Goal: Browse casually: Explore the website without a specific task or goal

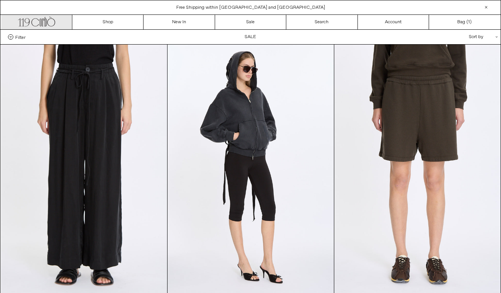
click at [49, 19] on icon at bounding box center [51, 23] width 8 height 8
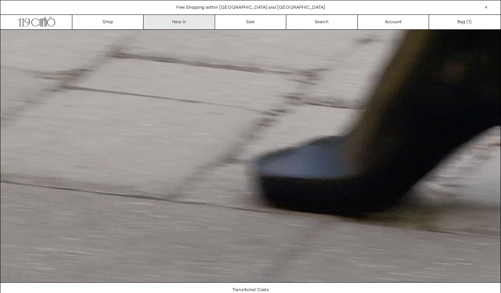
click at [183, 22] on link "New In" at bounding box center [178, 22] width 71 height 14
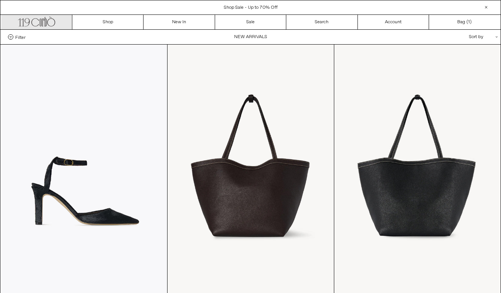
click at [48, 21] on icon ".cls-1, .cls-2 { fill: #231f20; stroke: #231f20; stroke-miterlimit: 10; stroke-…" at bounding box center [36, 20] width 37 height 11
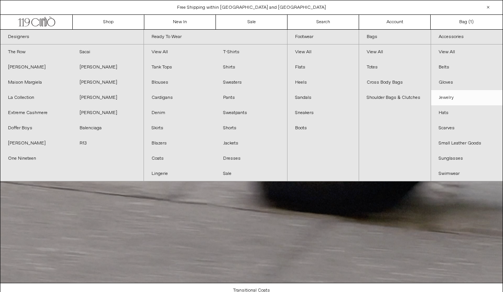
click at [450, 100] on link "Jewelry" at bounding box center [467, 97] width 72 height 15
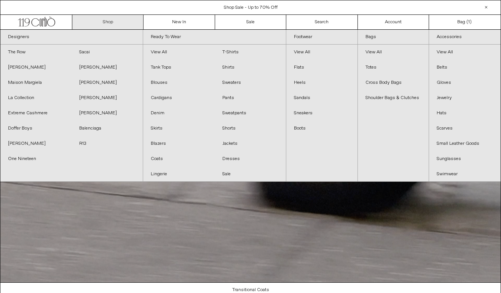
click at [112, 23] on link "Shop" at bounding box center [107, 22] width 71 height 14
click at [102, 68] on link "[PERSON_NAME]" at bounding box center [107, 67] width 71 height 15
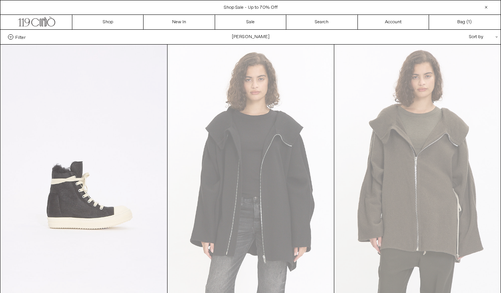
click at [115, 123] on at bounding box center [84, 170] width 166 height 250
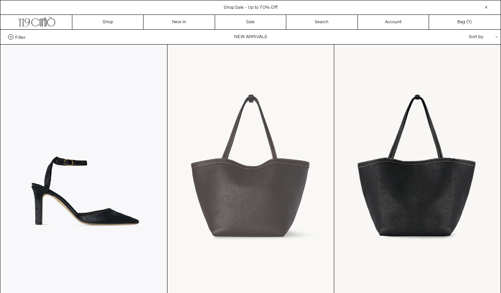
click at [233, 98] on at bounding box center [250, 170] width 166 height 250
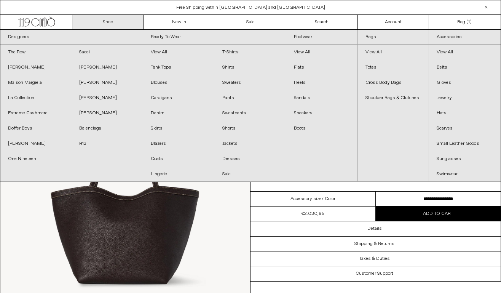
click at [107, 22] on link "Shop" at bounding box center [107, 22] width 71 height 14
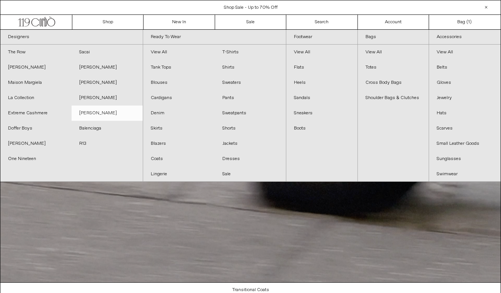
click at [102, 114] on link "[PERSON_NAME]" at bounding box center [107, 112] width 71 height 15
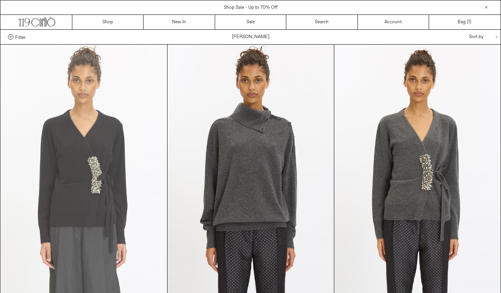
click at [102, 115] on at bounding box center [84, 170] width 166 height 250
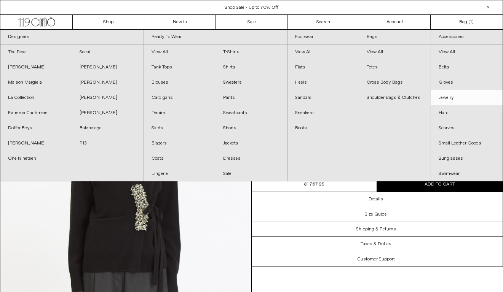
click at [454, 97] on link "Jewelry" at bounding box center [467, 97] width 72 height 15
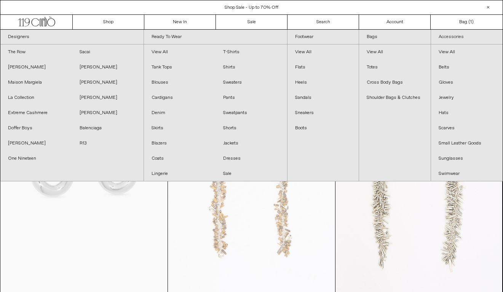
click at [452, 36] on link "Accessories" at bounding box center [467, 37] width 72 height 15
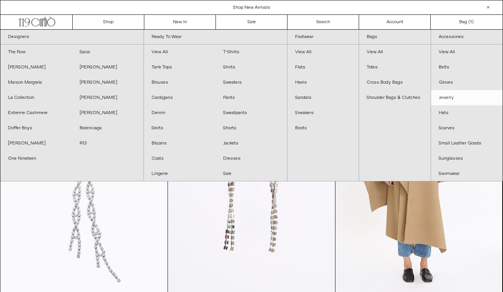
click at [457, 99] on link "Jewelry" at bounding box center [467, 97] width 72 height 15
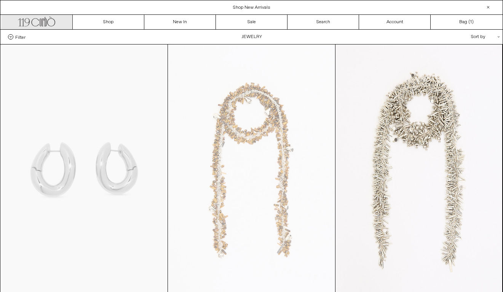
click at [30, 27] on link ".cls-1, .cls-2 { fill: #231f20; stroke: #231f20; stroke-miterlimit: 10; stroke-…" at bounding box center [37, 22] width 72 height 14
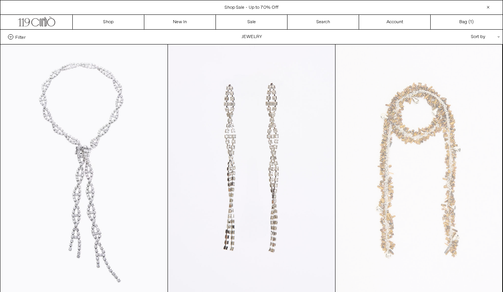
click at [302, 7] on div "Shop Sale - Up to 70% Off" at bounding box center [251, 7] width 502 height 7
